Goal: Task Accomplishment & Management: Use online tool/utility

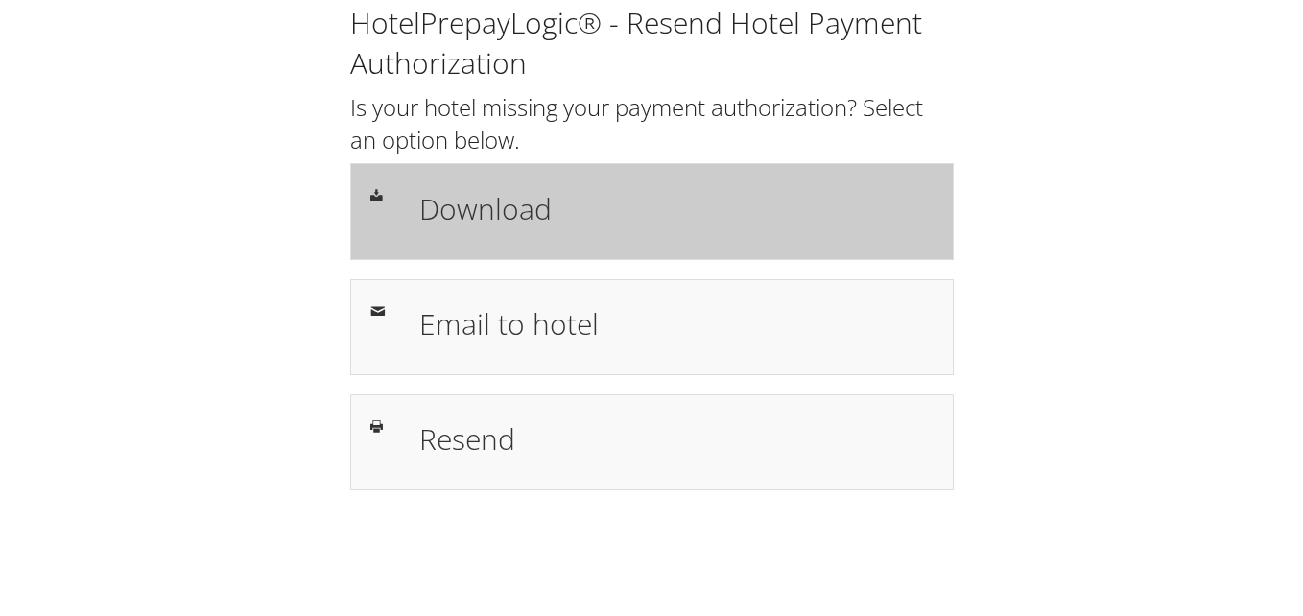
click at [416, 247] on div "Download" at bounding box center [651, 211] width 603 height 96
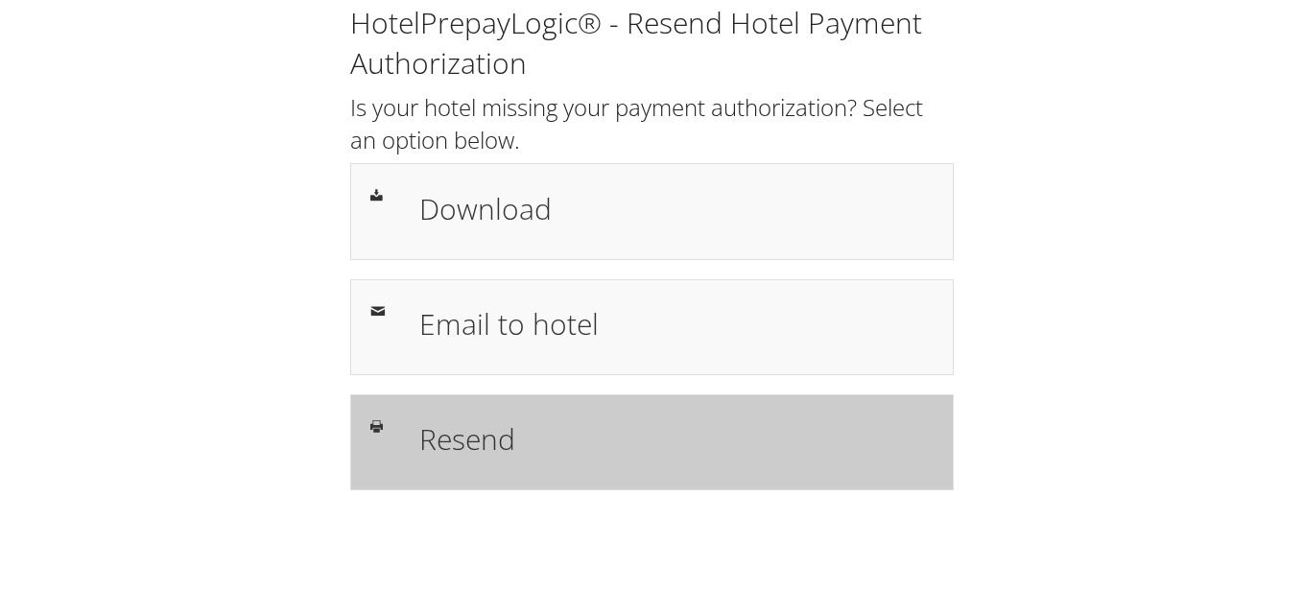
click at [436, 417] on h1 "Resend" at bounding box center [676, 438] width 514 height 43
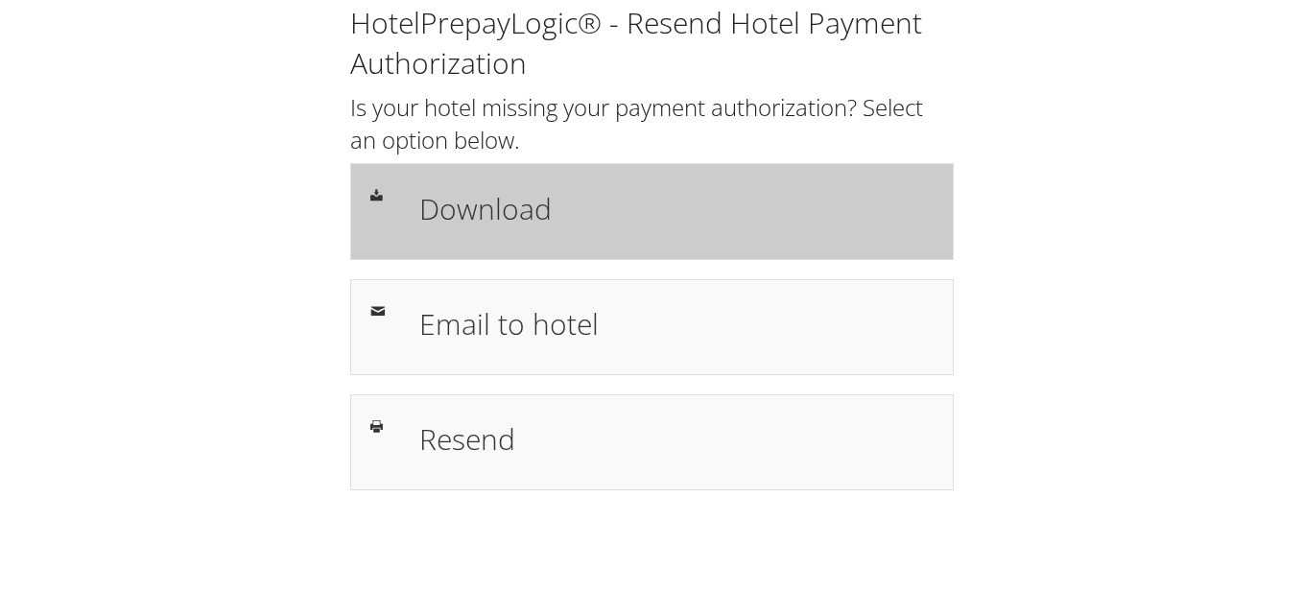
click at [637, 188] on h1 "Download" at bounding box center [676, 208] width 514 height 43
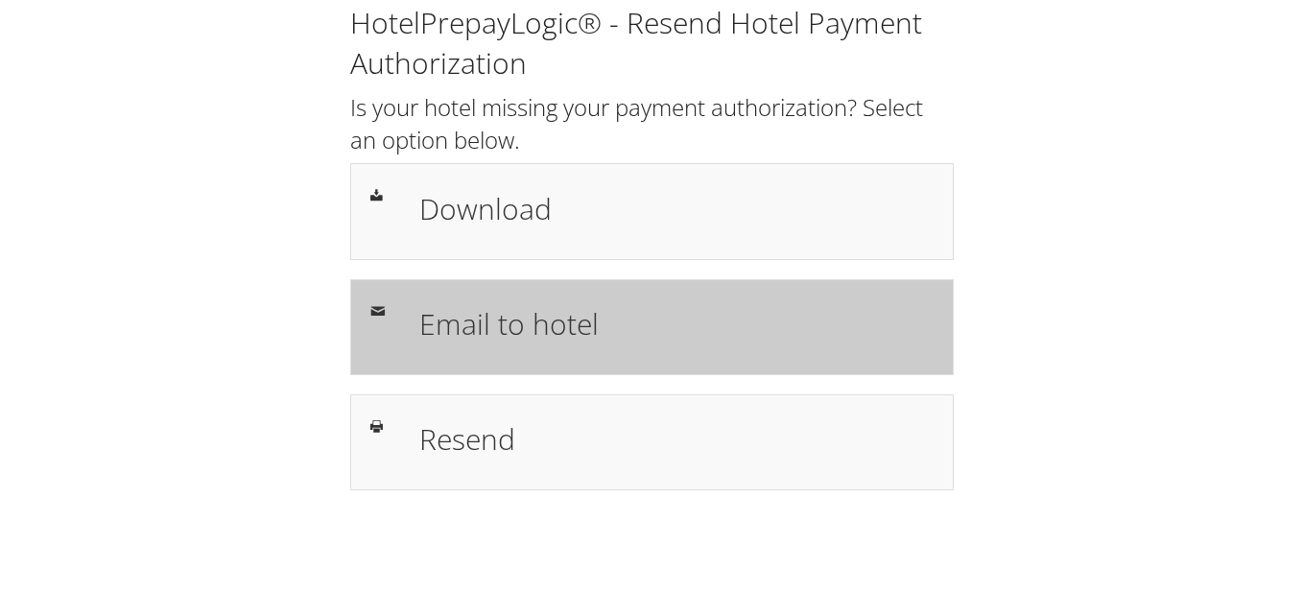
click at [624, 332] on h1 "Email to hotel" at bounding box center [676, 323] width 514 height 43
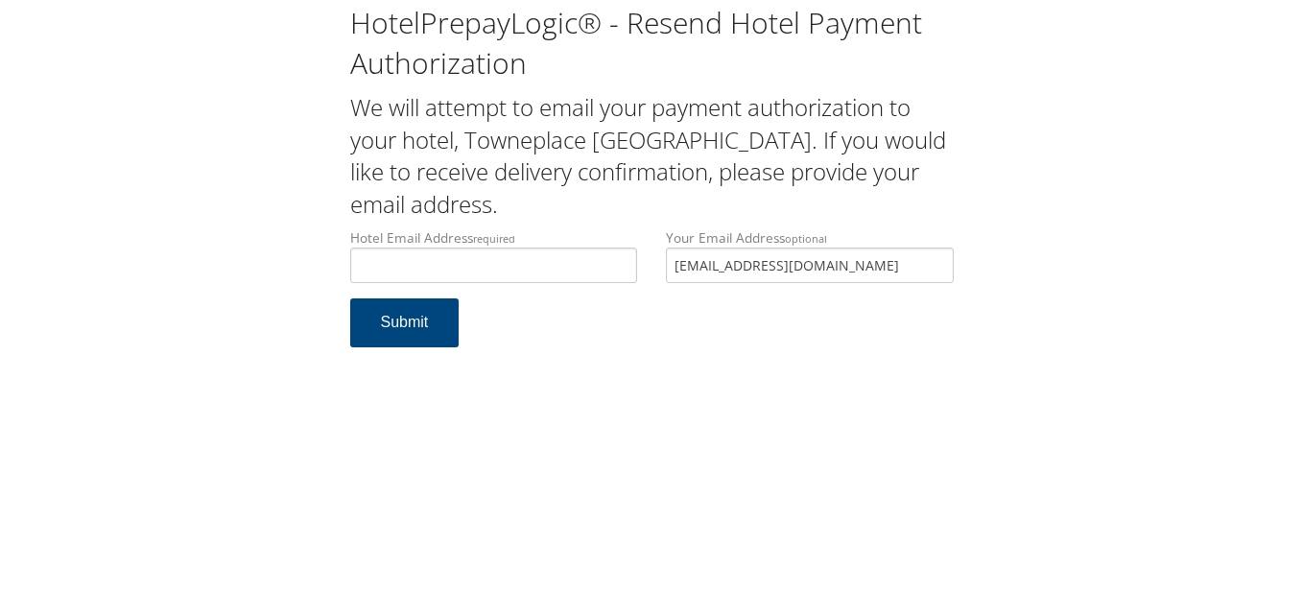
click at [240, 410] on div "HotelPrepayLogic® - Resend Hotel Payment Authorization We will attempt to email…" at bounding box center [651, 308] width 1303 height 616
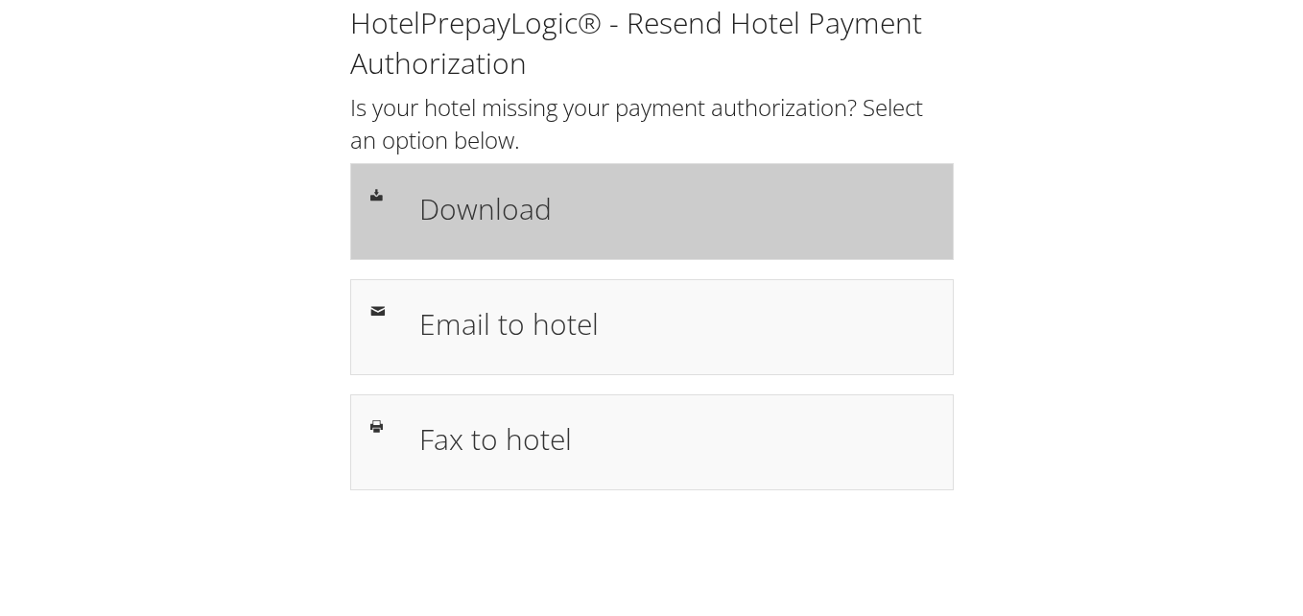
click at [478, 212] on h1 "Download" at bounding box center [676, 208] width 514 height 43
click at [599, 246] on div "Download" at bounding box center [651, 211] width 603 height 96
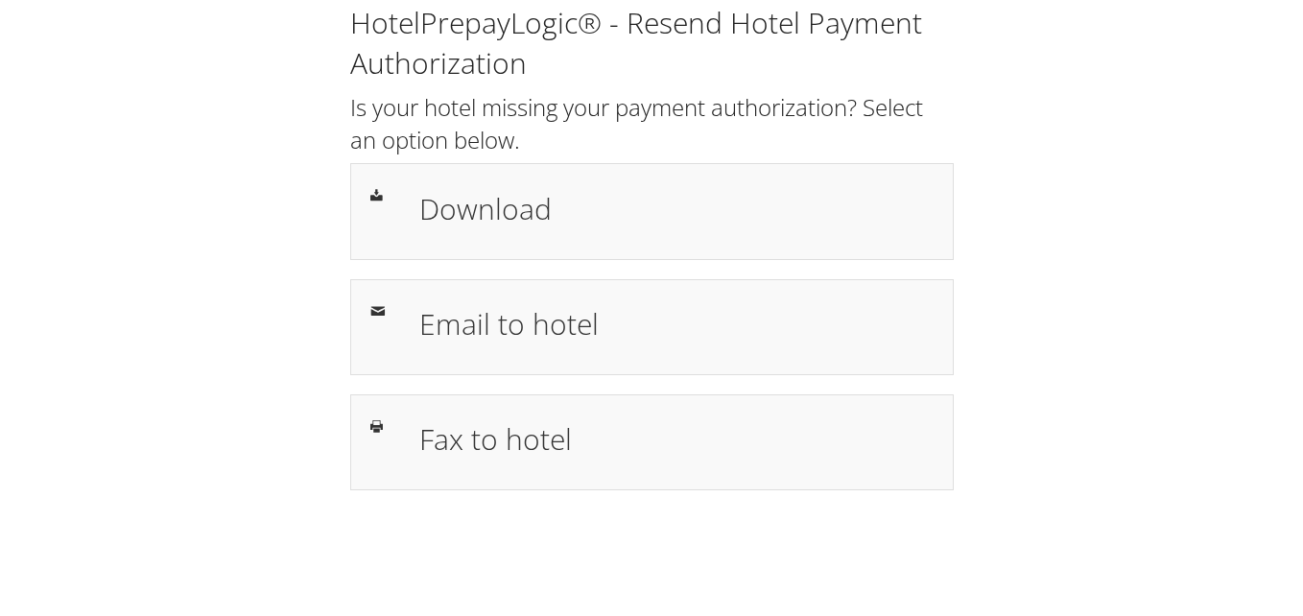
click at [664, 34] on h1 "HotelPrepayLogic® - Resend Hotel Payment Authorization" at bounding box center [651, 43] width 603 height 81
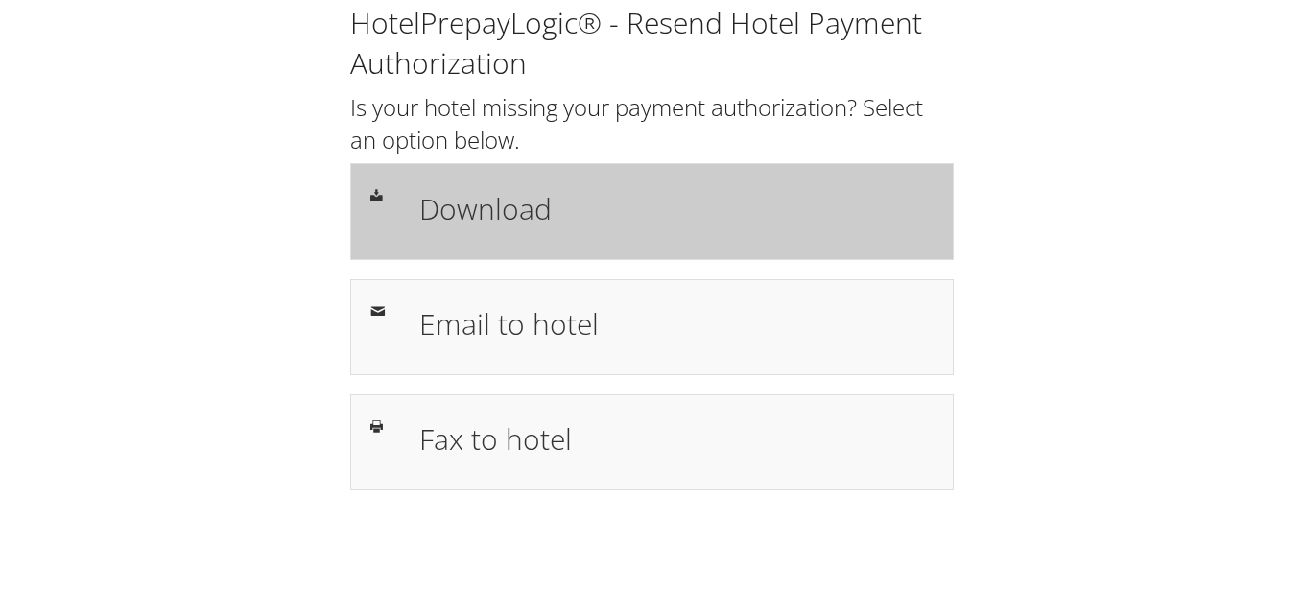
click at [607, 254] on div "Download" at bounding box center [651, 211] width 603 height 96
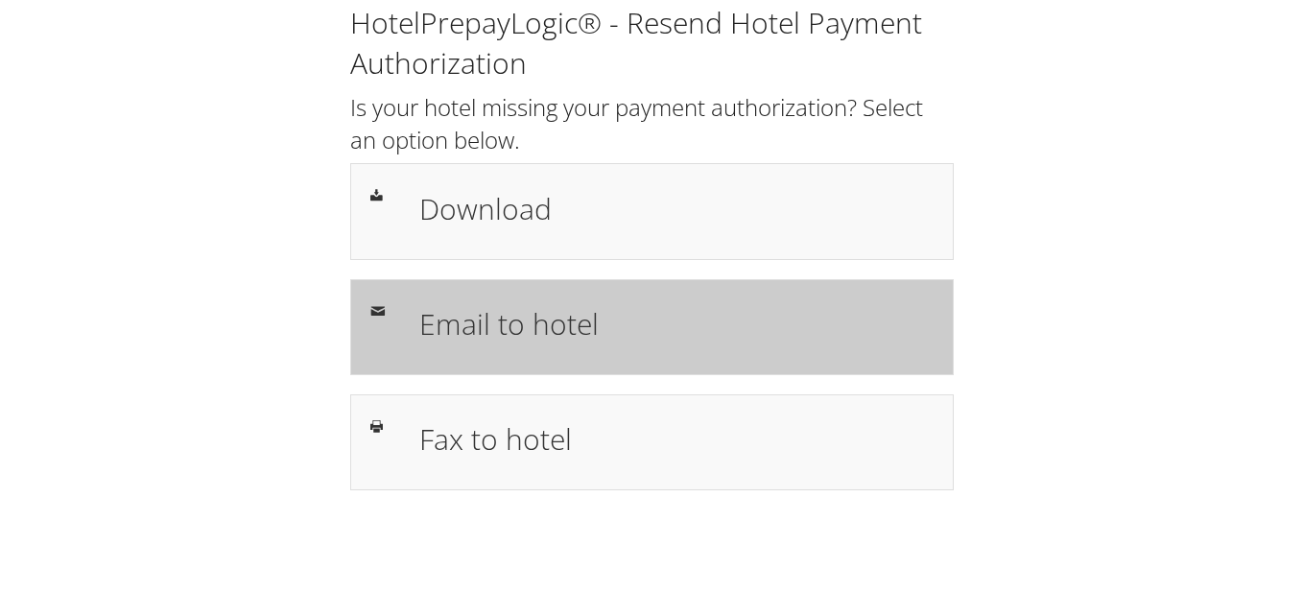
click at [572, 311] on h1 "Email to hotel" at bounding box center [676, 323] width 514 height 43
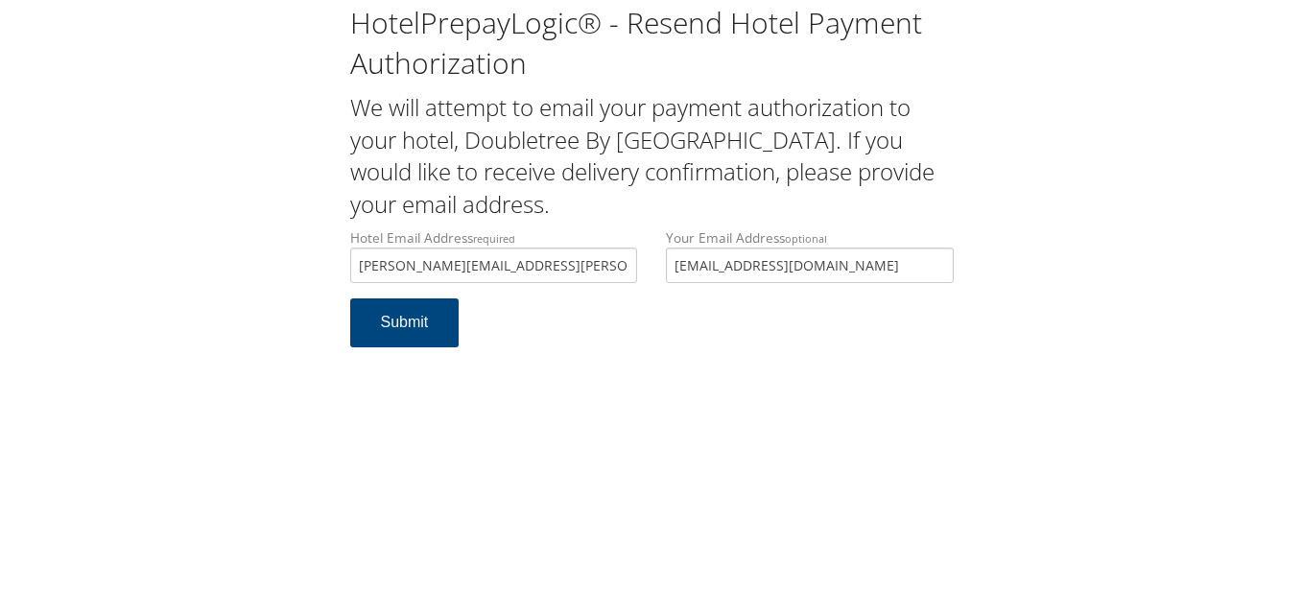
drag, startPoint x: 552, startPoint y: 265, endPoint x: 261, endPoint y: 230, distance: 292.7
click at [261, 230] on div "HotelPrepayLogic® - Resend Hotel Payment Authorization We will attempt to email…" at bounding box center [651, 183] width 1264 height 366
type input "paula.landa@hilton.com"
click at [423, 320] on button "Submit" at bounding box center [404, 322] width 109 height 49
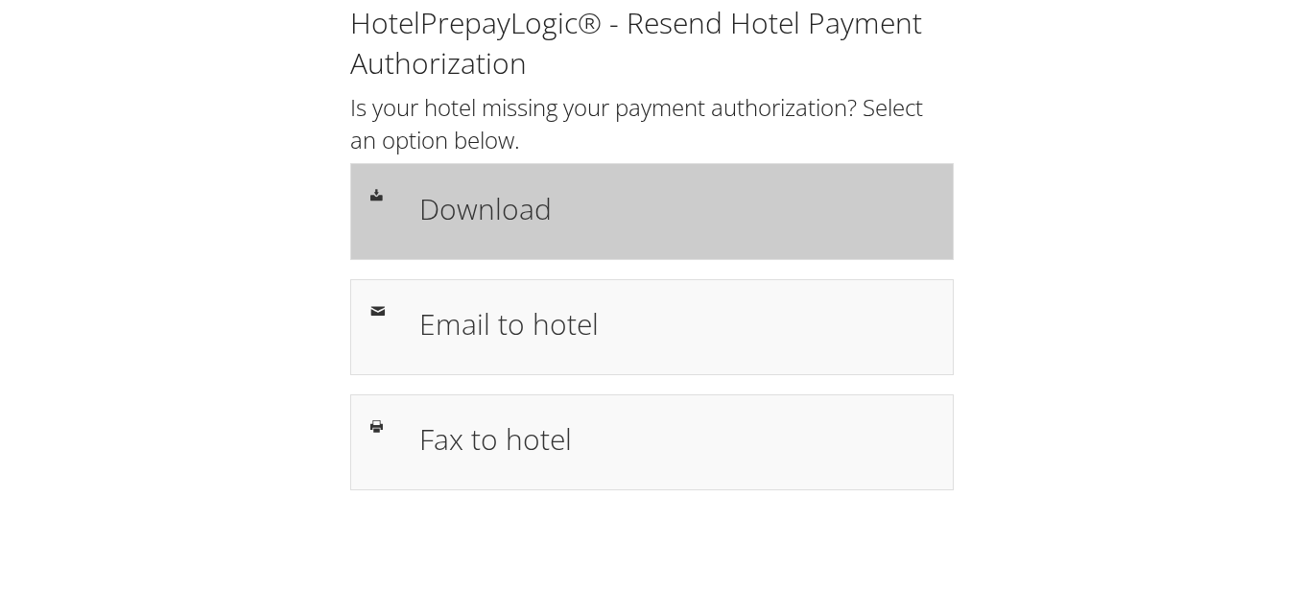
click at [586, 194] on h1 "Download" at bounding box center [676, 208] width 514 height 43
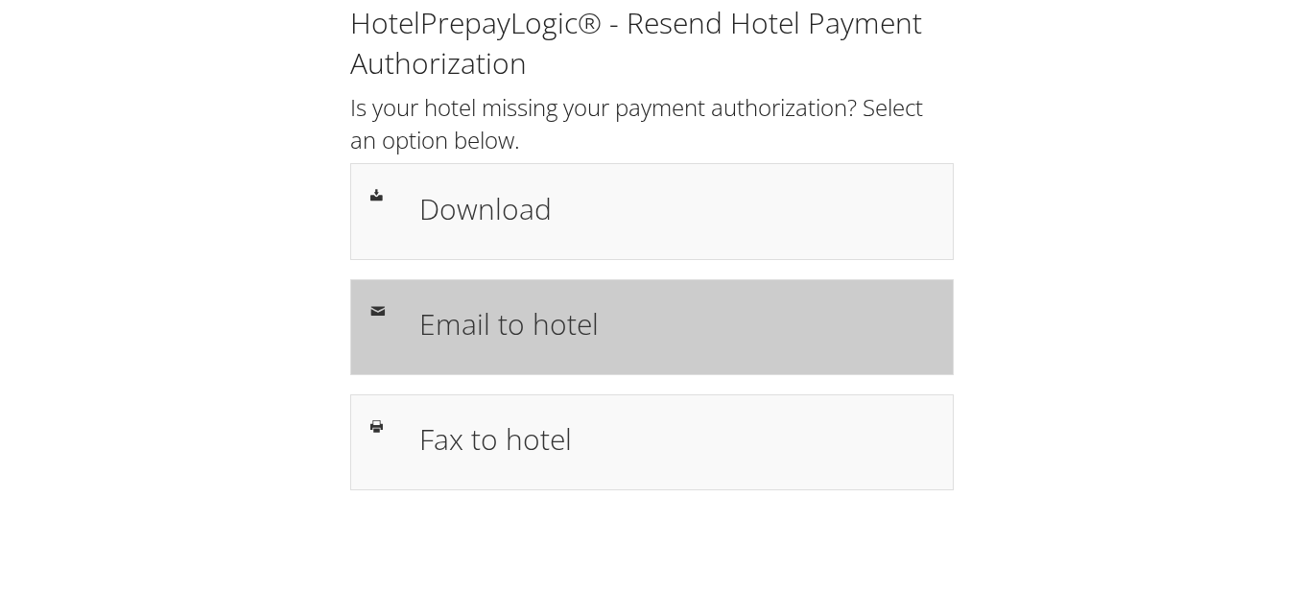
click at [518, 335] on h1 "Email to hotel" at bounding box center [676, 323] width 514 height 43
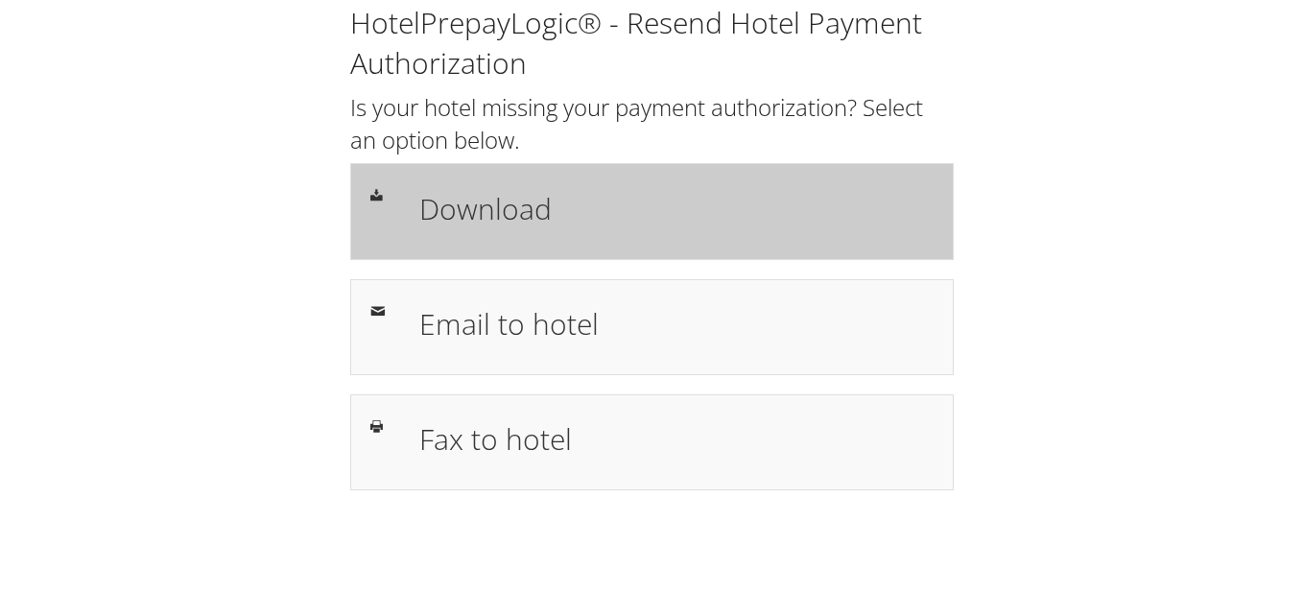
click at [671, 248] on div "Download" at bounding box center [651, 211] width 603 height 96
